Goal: Task Accomplishment & Management: Use online tool/utility

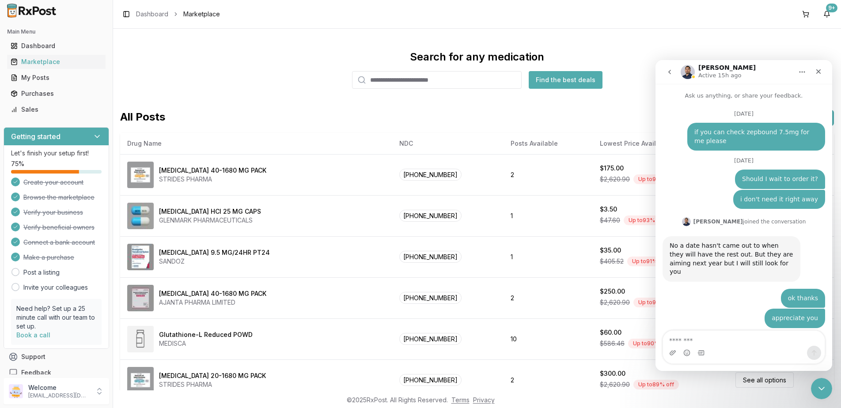
scroll to position [5597, 0]
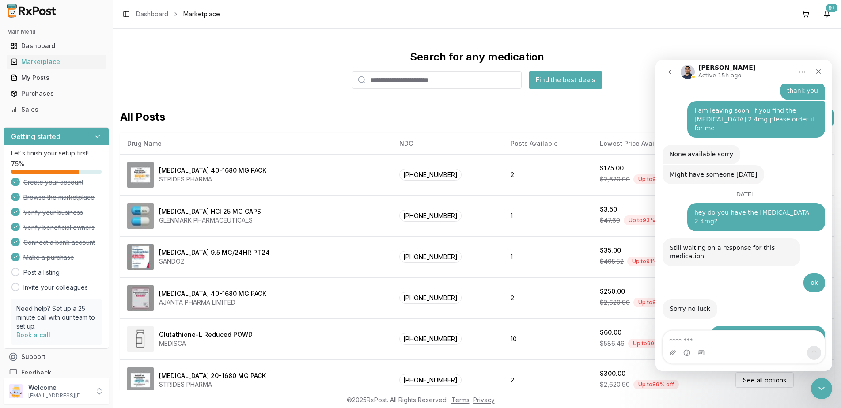
click at [712, 343] on textarea "Message…" at bounding box center [744, 338] width 162 height 15
click at [721, 341] on textarea "Message…" at bounding box center [744, 338] width 162 height 15
click at [724, 343] on textarea "Message…" at bounding box center [744, 338] width 162 height 15
type textarea "*"
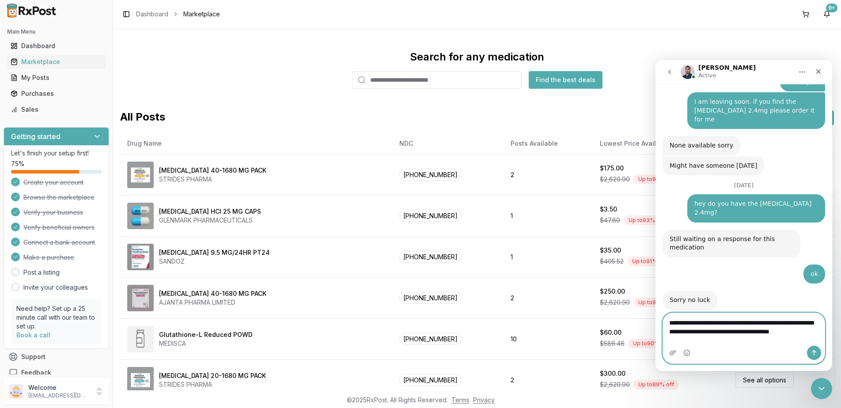
scroll to position [5615, 0]
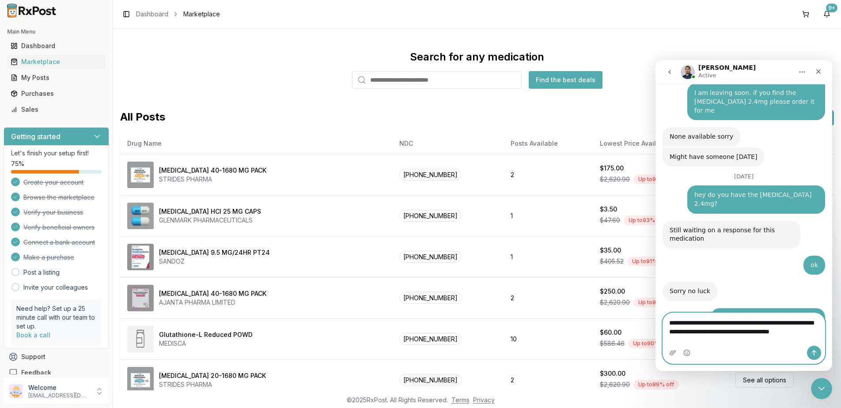
type textarea "**********"
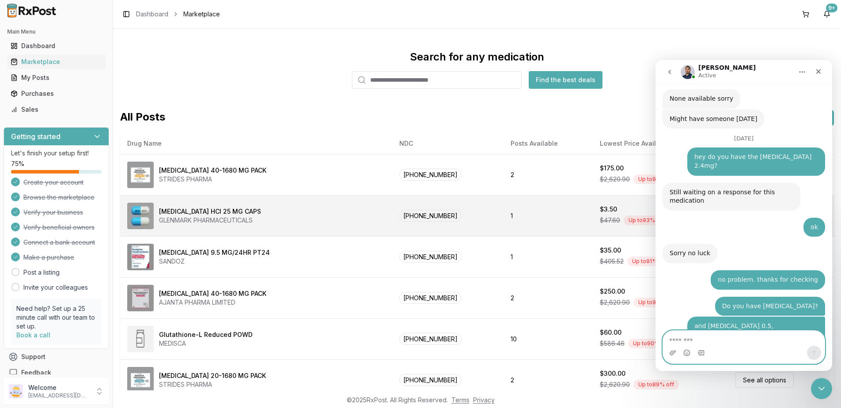
scroll to position [5679, 0]
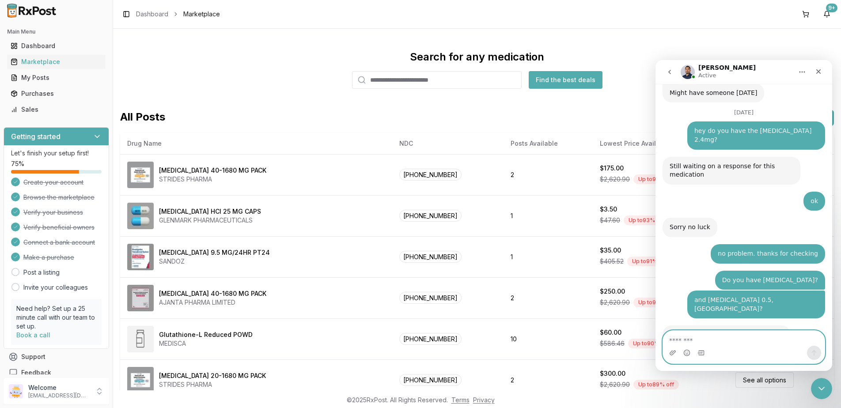
click at [756, 339] on textarea "Message…" at bounding box center [744, 338] width 162 height 15
type textarea "*"
type textarea "**********"
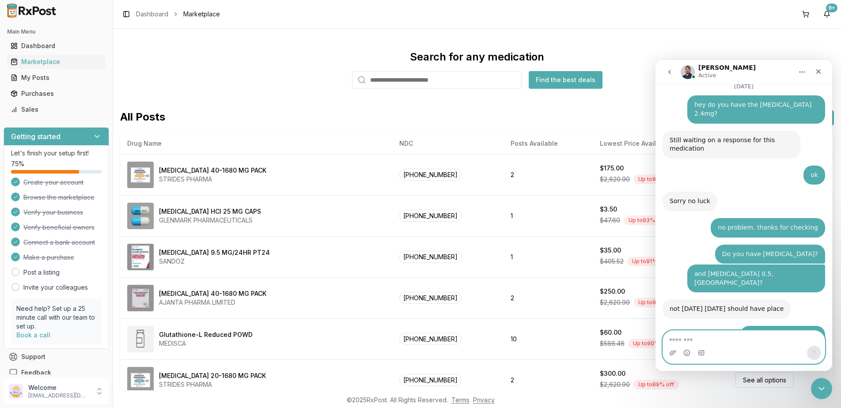
scroll to position [5705, 0]
click at [45, 65] on div "Marketplace" at bounding box center [56, 61] width 91 height 9
click at [414, 83] on input "search" at bounding box center [437, 80] width 170 height 18
type input "*******"
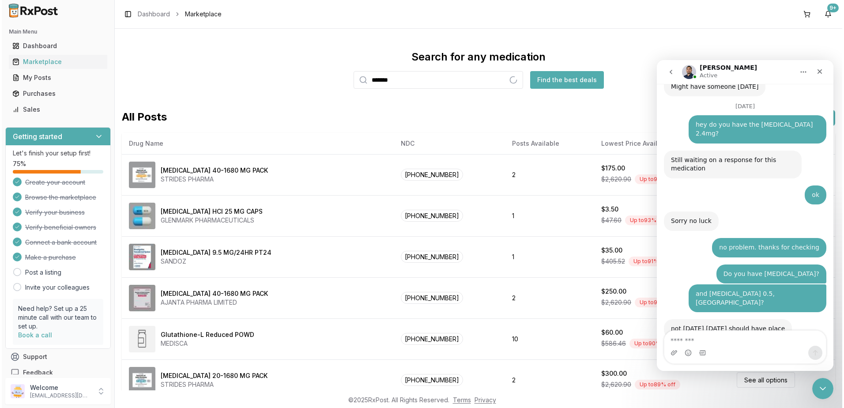
scroll to position [5725, 0]
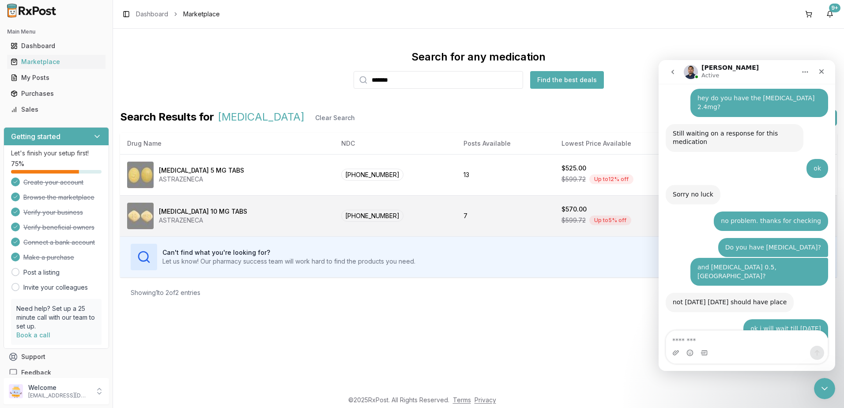
scroll to position [5725, 0]
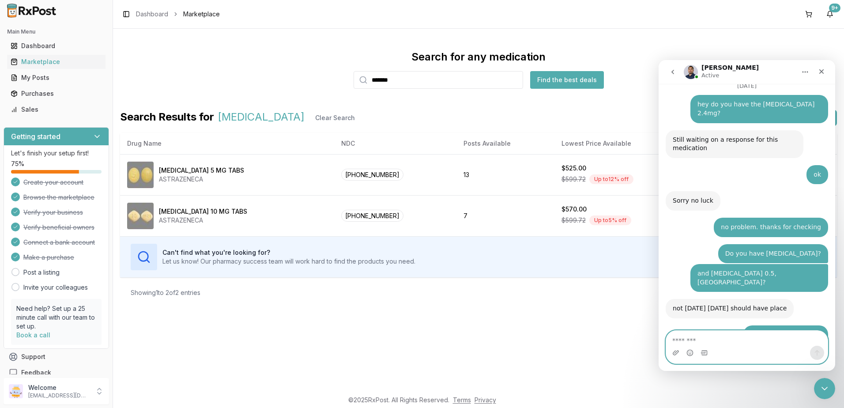
click at [728, 339] on textarea "Message…" at bounding box center [747, 338] width 162 height 15
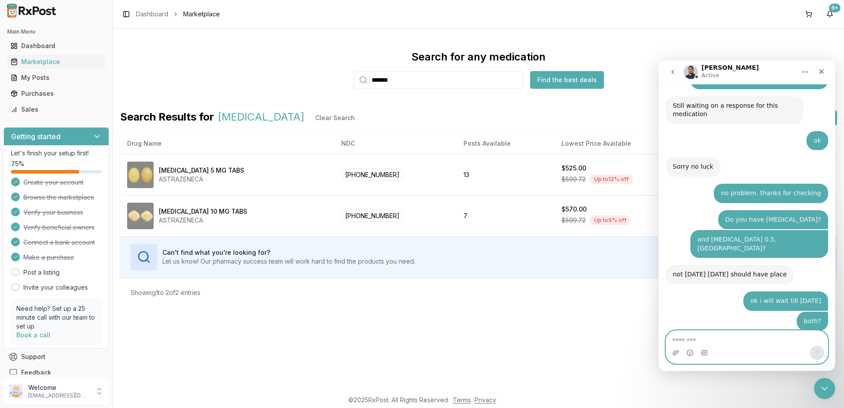
scroll to position [5760, 0]
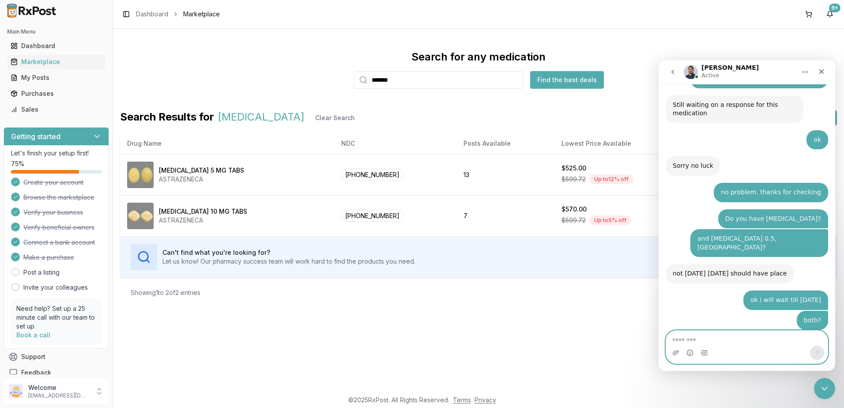
click at [750, 335] on textarea "Message…" at bounding box center [747, 338] width 162 height 15
type textarea "*"
type textarea "**********"
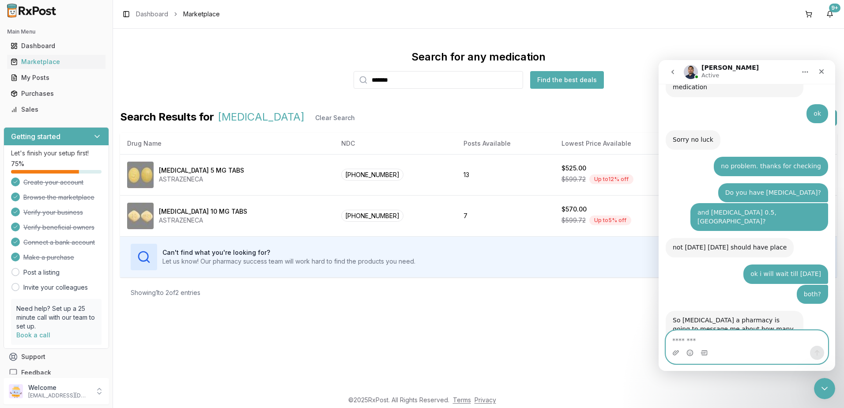
scroll to position [5787, 0]
